Goal: Transaction & Acquisition: Purchase product/service

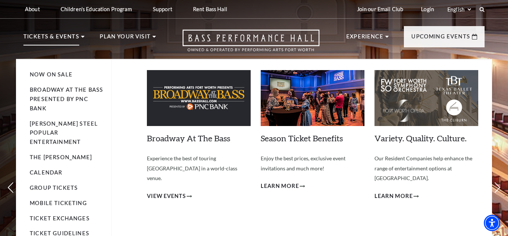
click at [83, 38] on li "Tickets & Events Now On Sale Broadway At The Bass presented by PNC Bank [PERSON…" at bounding box center [53, 45] width 61 height 27
click at [49, 96] on link "Broadway At The Bass presented by PNC Bank" at bounding box center [66, 98] width 73 height 25
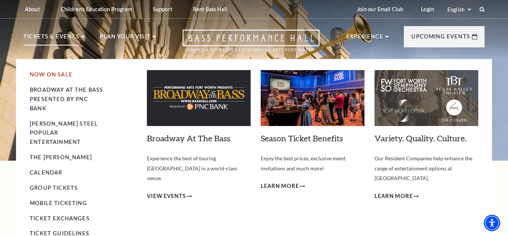
click at [58, 75] on link "Now On Sale" at bounding box center [51, 74] width 43 height 6
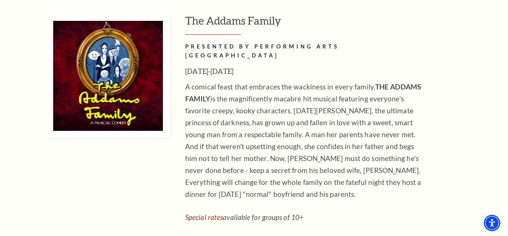
scroll to position [1166, 0]
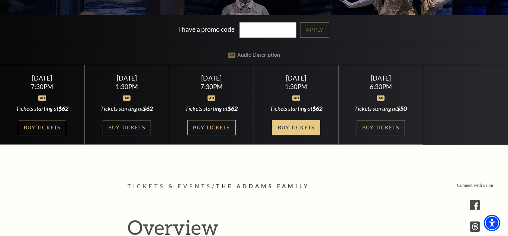
click at [296, 128] on link "Buy Tickets" at bounding box center [296, 127] width 48 height 15
